Goal: Obtain resource: Download file/media

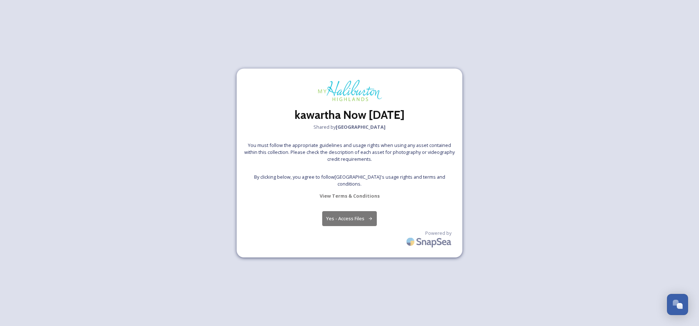
click at [351, 220] on button "Yes - Access Files" at bounding box center [349, 218] width 55 height 15
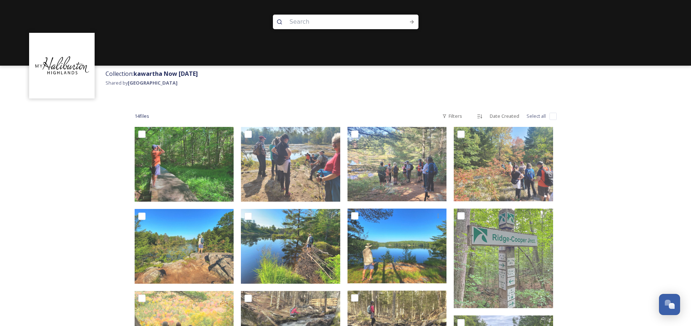
click at [552, 117] on input "checkbox" at bounding box center [553, 116] width 7 height 7
checkbox input "true"
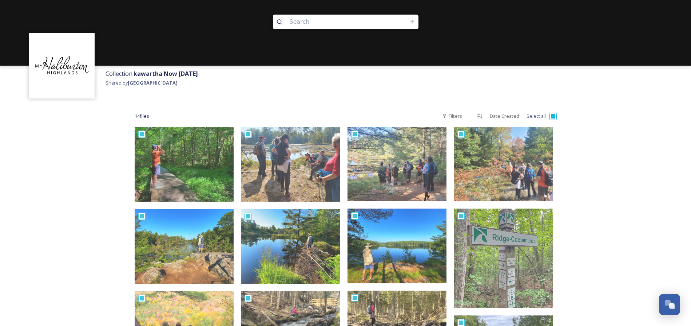
checkbox input "true"
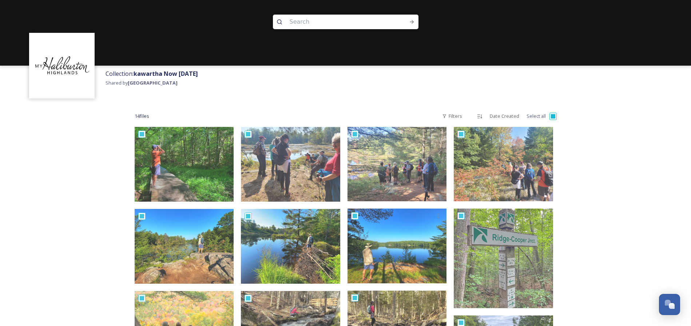
checkbox input "true"
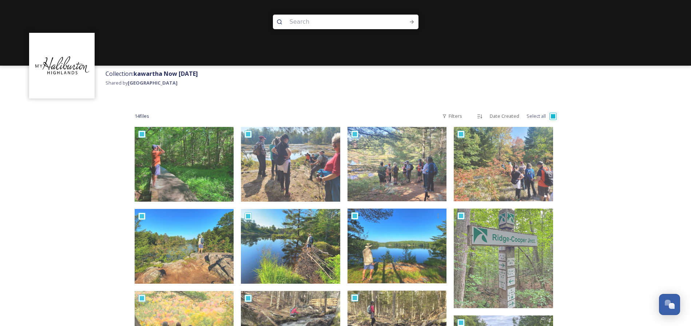
checkbox input "true"
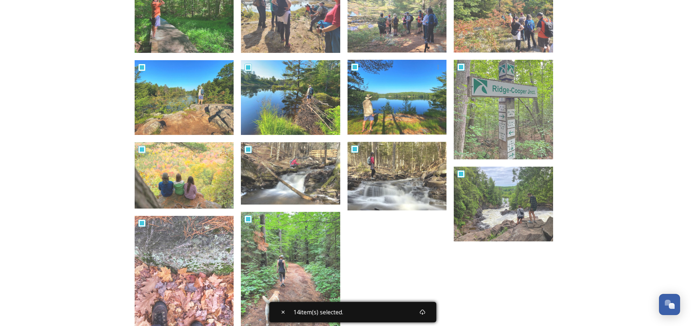
scroll to position [213, 0]
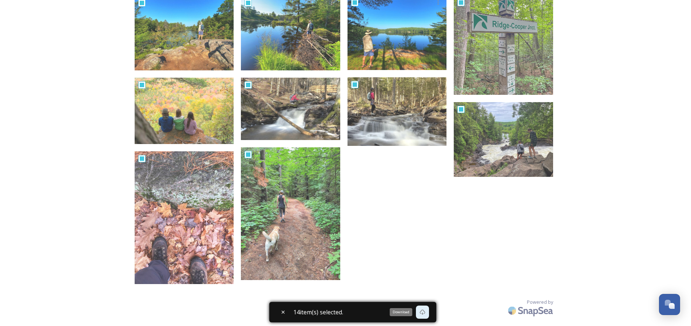
click at [425, 313] on icon at bounding box center [422, 311] width 5 height 5
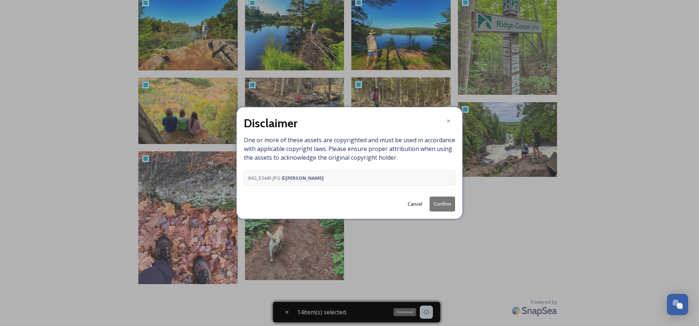
click at [435, 203] on button "Confirm" at bounding box center [442, 203] width 25 height 15
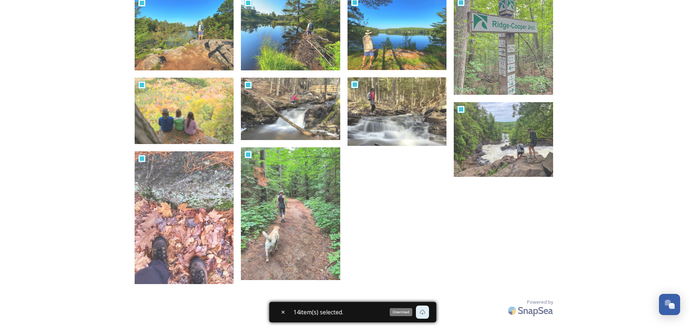
click at [422, 310] on icon at bounding box center [423, 312] width 6 height 6
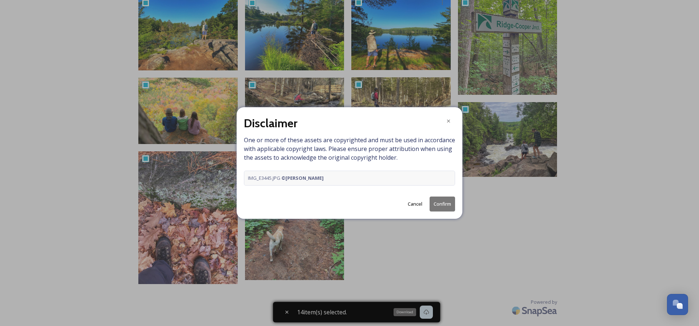
click at [434, 199] on button "Confirm" at bounding box center [442, 203] width 25 height 15
